Goal: Transaction & Acquisition: Obtain resource

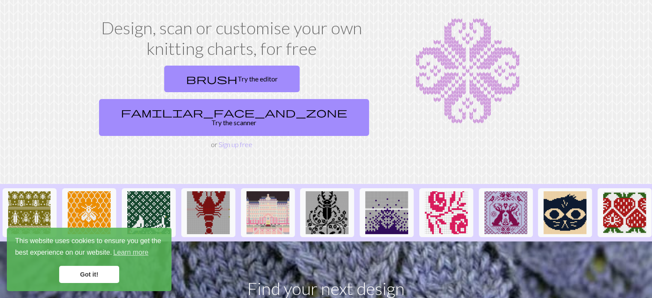
scroll to position [43, 0]
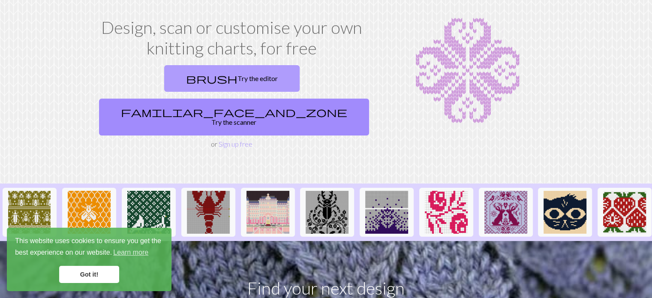
click at [186, 85] on link "brush Try the editor" at bounding box center [231, 78] width 135 height 27
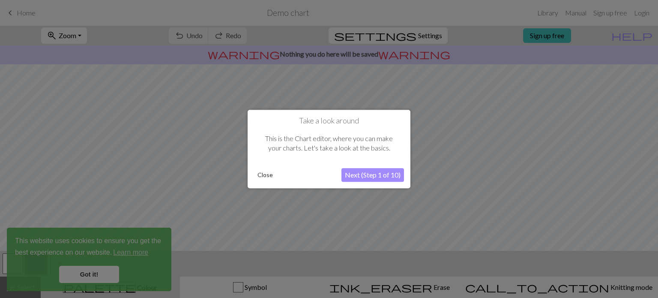
click at [265, 174] on button "Close" at bounding box center [265, 174] width 22 height 13
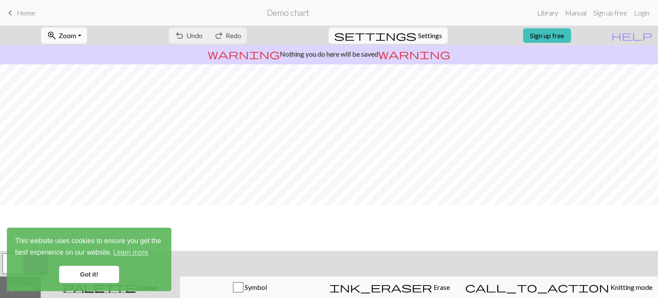
scroll to position [132, 0]
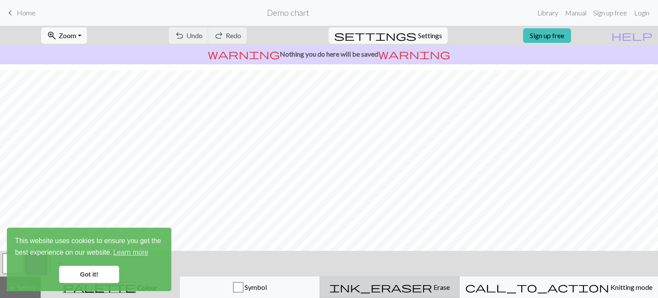
click at [432, 290] on span "Erase" at bounding box center [441, 287] width 18 height 8
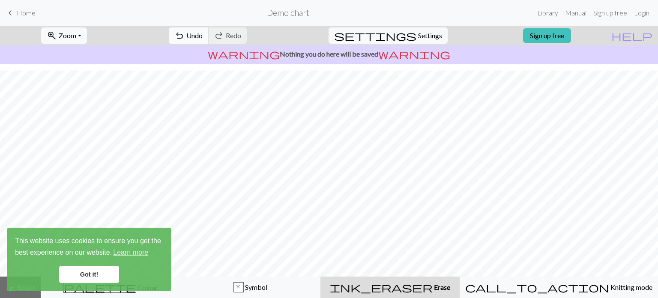
click at [185, 37] on span "undo" at bounding box center [179, 36] width 10 height 12
click at [404, 31] on span "settings" at bounding box center [375, 36] width 82 height 12
select select "aran"
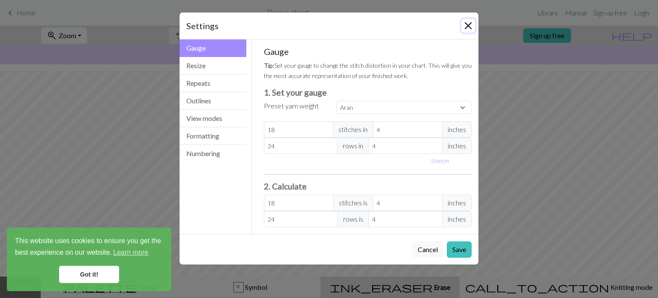
click at [465, 26] on button "Close" at bounding box center [468, 26] width 14 height 14
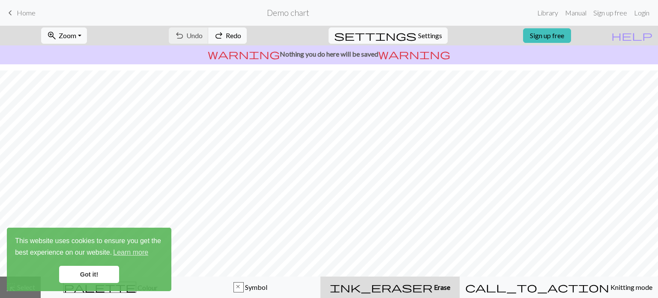
click at [75, 275] on link "Got it!" at bounding box center [89, 274] width 60 height 17
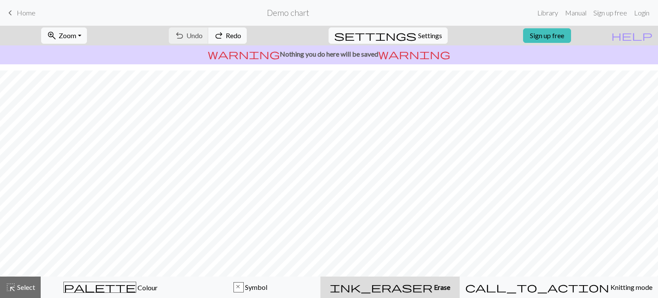
scroll to position [0, 0]
click at [420, 35] on span "Settings" at bounding box center [430, 35] width 24 height 10
select select "aran"
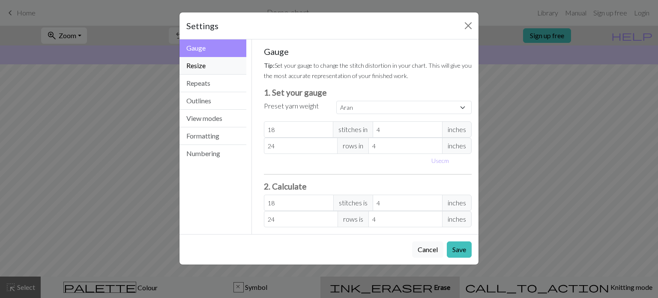
click at [207, 64] on button "Resize" at bounding box center [213, 66] width 67 height 18
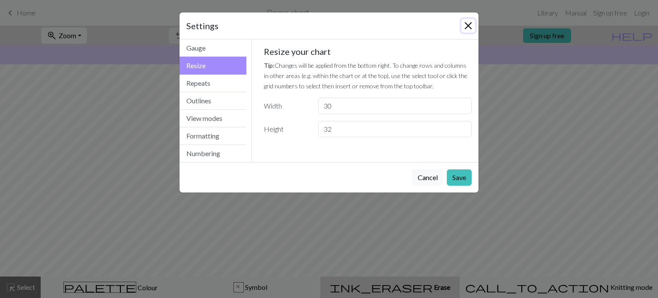
click at [469, 29] on button "Close" at bounding box center [468, 26] width 14 height 14
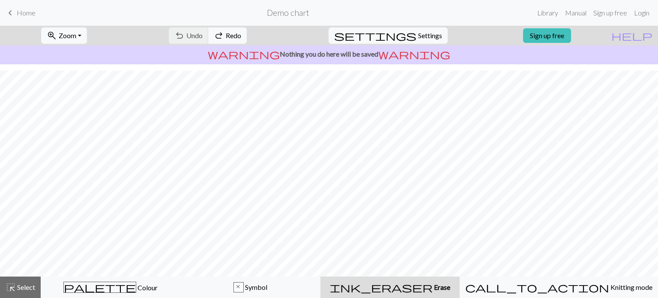
scroll to position [107, 0]
click at [26, 285] on span "Select" at bounding box center [25, 287] width 19 height 8
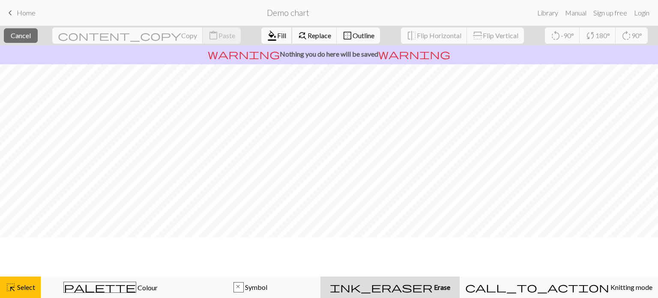
scroll to position [0, 0]
click at [31, 36] on span "Cancel" at bounding box center [21, 35] width 20 height 8
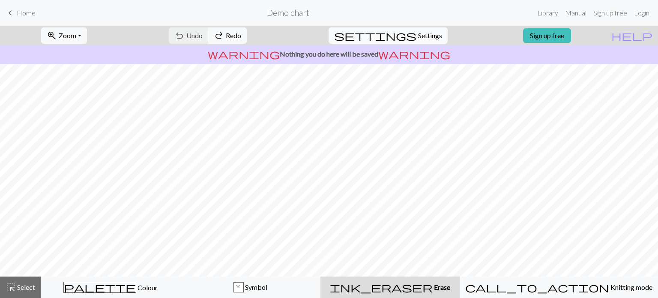
click at [418, 32] on span "Settings" at bounding box center [430, 35] width 24 height 10
select select "aran"
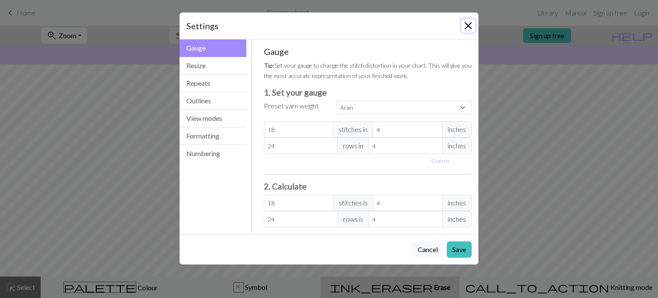
click at [470, 24] on button "Close" at bounding box center [468, 26] width 14 height 14
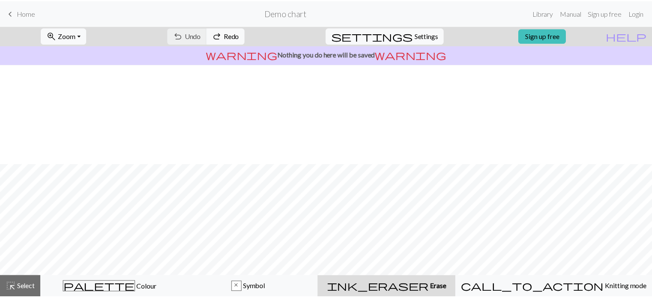
scroll to position [107, 0]
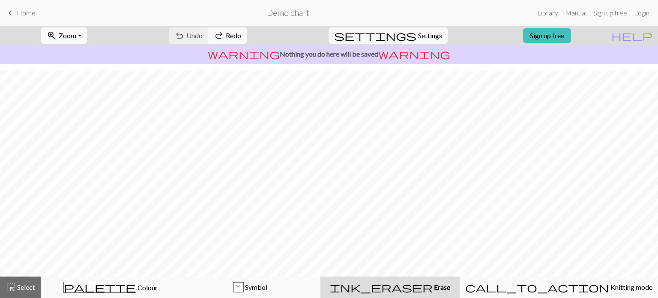
click at [8, 15] on span "keyboard_arrow_left" at bounding box center [10, 13] width 10 height 12
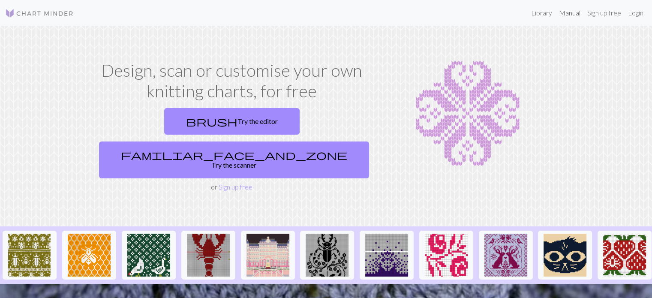
click at [564, 14] on link "Manual" at bounding box center [569, 12] width 28 height 17
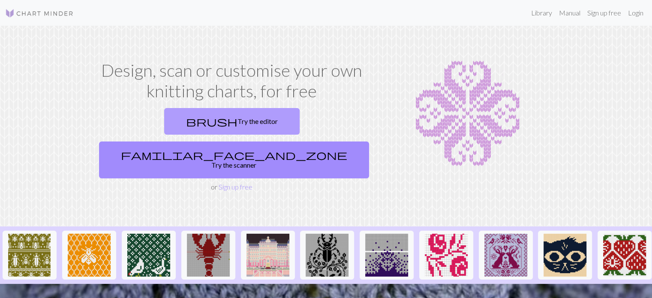
click at [164, 124] on link "brush Try the editor" at bounding box center [231, 121] width 135 height 27
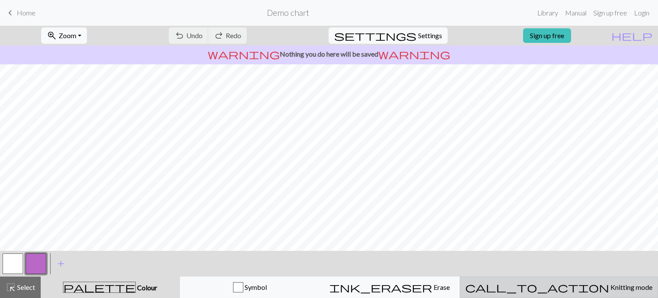
click at [609, 291] on span "Knitting mode" at bounding box center [630, 287] width 43 height 8
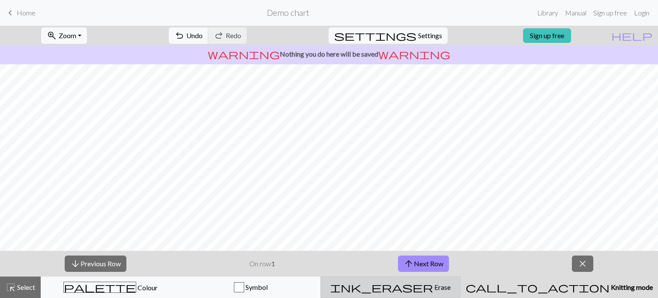
click at [442, 288] on div "ink_eraser Erase Erase" at bounding box center [390, 287] width 129 height 10
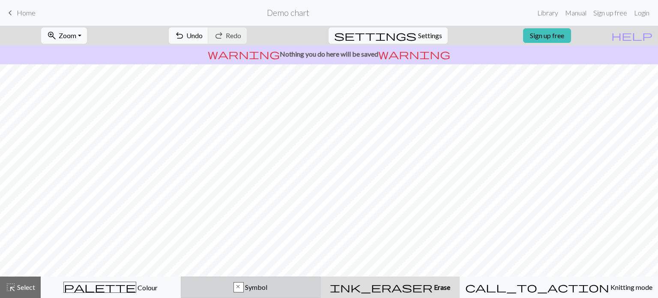
click at [267, 289] on span "Symbol" at bounding box center [256, 287] width 24 height 8
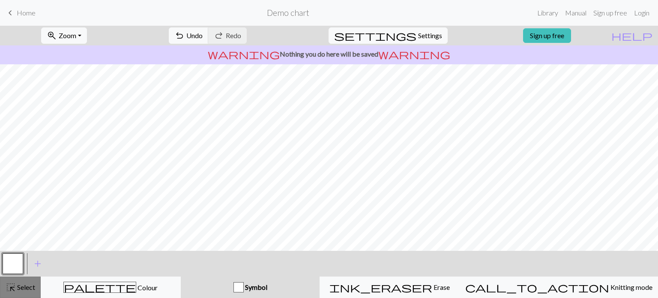
click at [34, 286] on span "Select" at bounding box center [25, 287] width 19 height 8
click at [29, 287] on span "Select" at bounding box center [25, 287] width 19 height 8
click at [31, 13] on span "Home" at bounding box center [26, 13] width 19 height 8
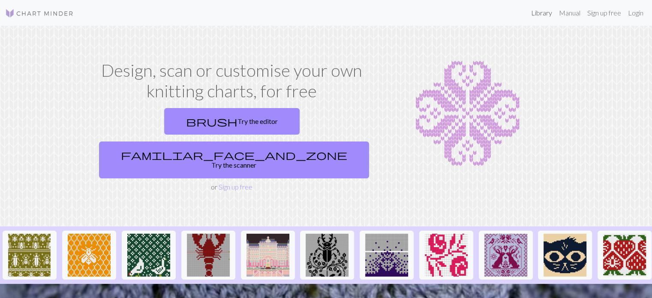
click at [534, 14] on link "Library" at bounding box center [541, 12] width 28 height 17
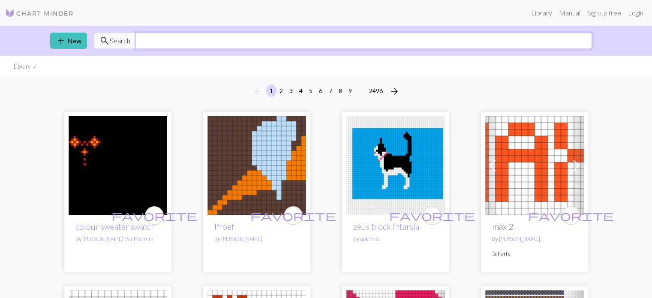
click at [159, 37] on input "text" at bounding box center [363, 41] width 456 height 16
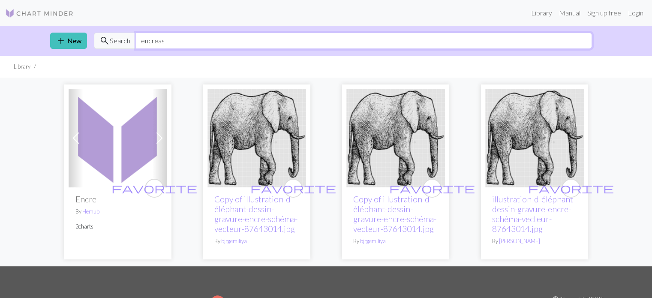
type input "encrease"
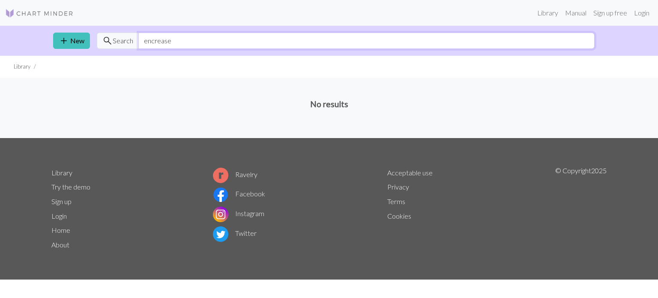
drag, startPoint x: 204, startPoint y: 45, endPoint x: 128, endPoint y: 44, distance: 75.4
click at [128, 44] on div "search Search encrease" at bounding box center [346, 41] width 498 height 16
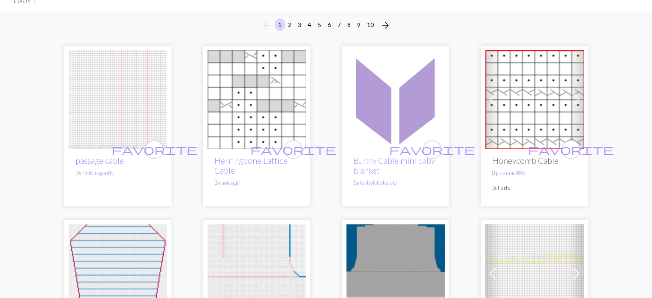
scroll to position [129, 0]
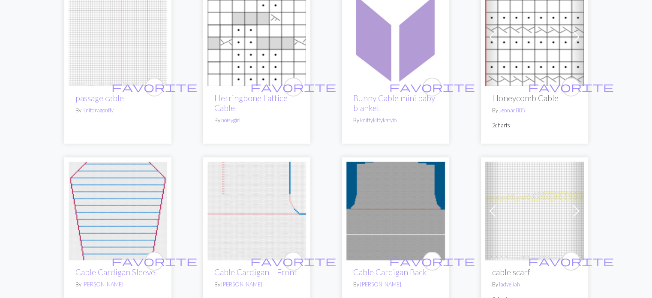
type input "cable"
click at [123, 69] on img at bounding box center [118, 37] width 99 height 99
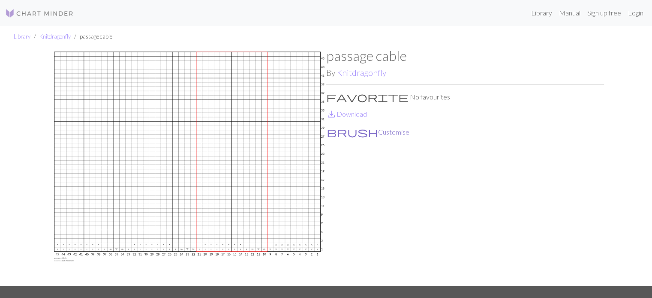
click at [355, 132] on button "brush Customise" at bounding box center [368, 131] width 84 height 11
